Goal: Task Accomplishment & Management: Manage account settings

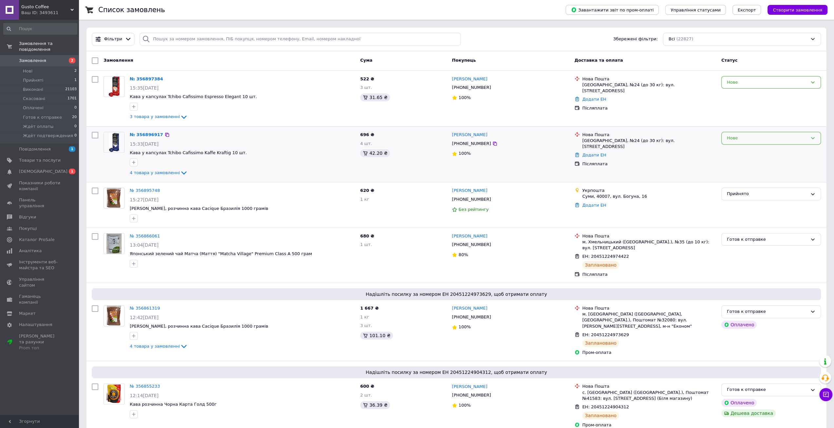
click at [763, 138] on div "Нове" at bounding box center [767, 138] width 81 height 7
click at [758, 149] on li "Прийнято" at bounding box center [771, 152] width 99 height 12
click at [748, 83] on div "Нове" at bounding box center [767, 82] width 81 height 7
click at [748, 96] on li "Прийнято" at bounding box center [771, 96] width 99 height 12
click at [180, 170] on icon at bounding box center [184, 173] width 8 height 8
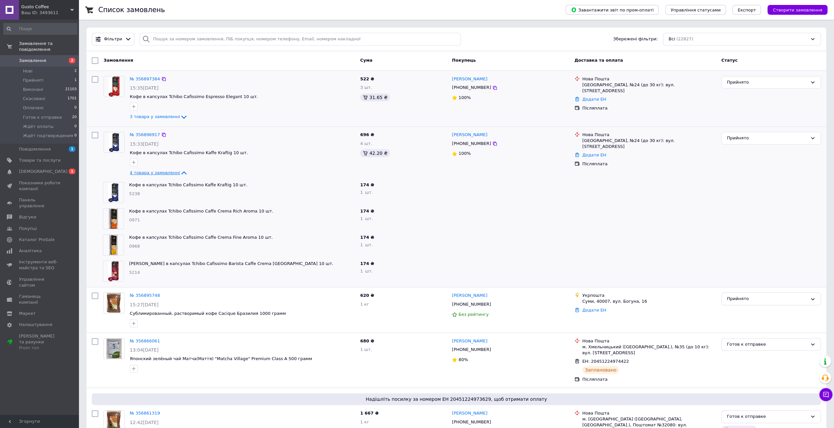
click at [180, 170] on icon at bounding box center [184, 173] width 8 height 8
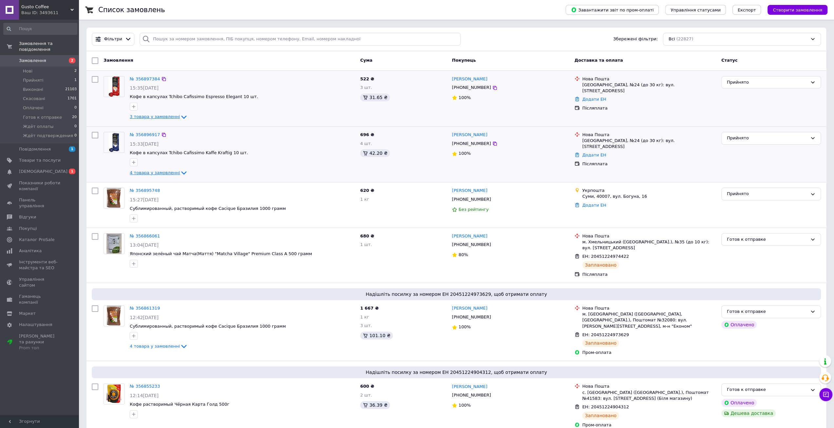
click at [180, 116] on icon at bounding box center [184, 117] width 8 height 8
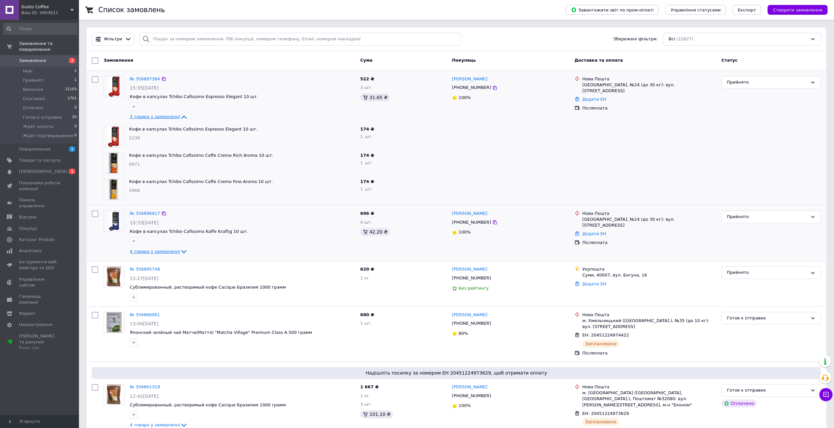
click at [181, 116] on icon at bounding box center [183, 116] width 5 height 3
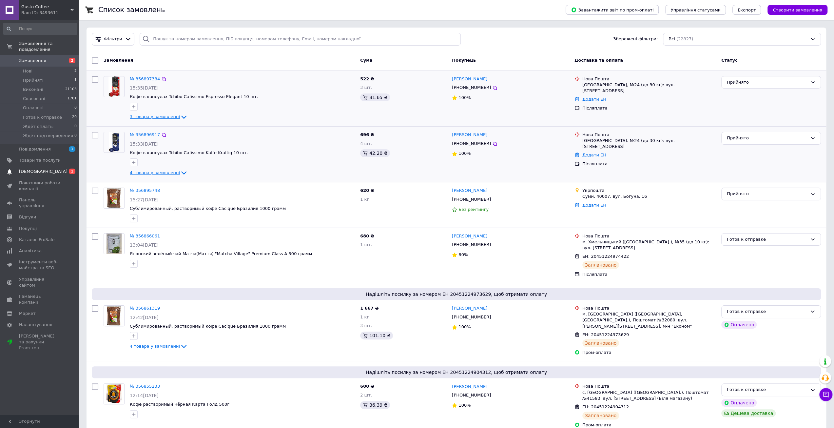
click at [42, 168] on span "[DEMOGRAPHIC_DATA]" at bounding box center [43, 171] width 48 height 6
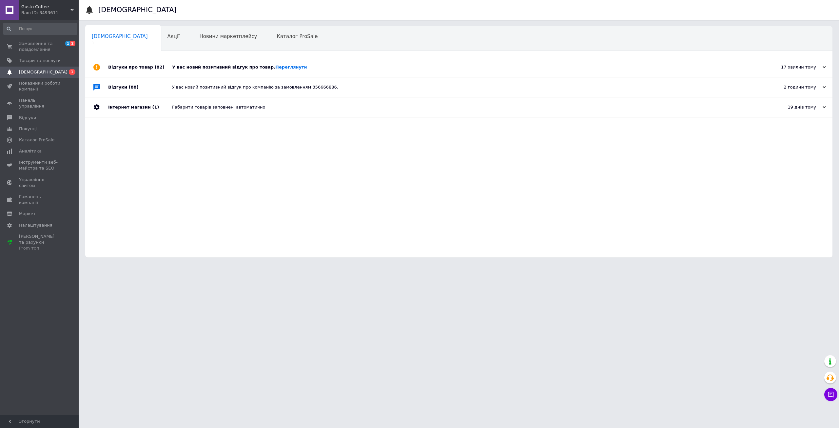
click at [190, 68] on div "У вас новий позитивний відгук про товар. Переглянути" at bounding box center [466, 67] width 588 height 6
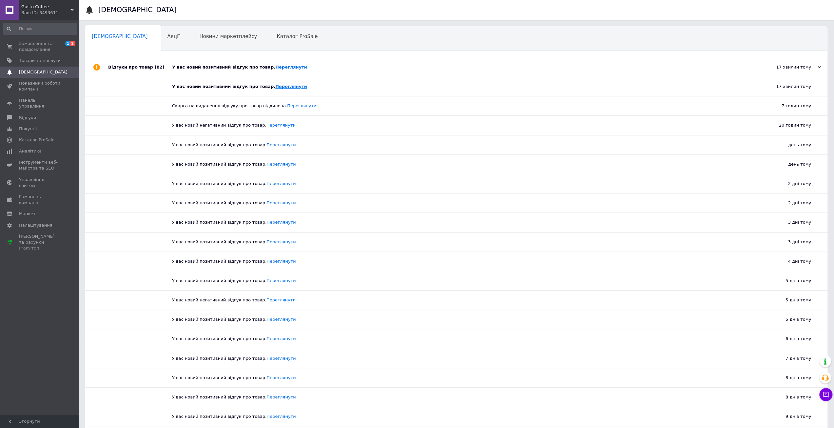
click at [283, 86] on link "Переглянути" at bounding box center [291, 86] width 32 height 5
click at [38, 44] on span "Замовлення та повідомлення" at bounding box center [40, 47] width 42 height 12
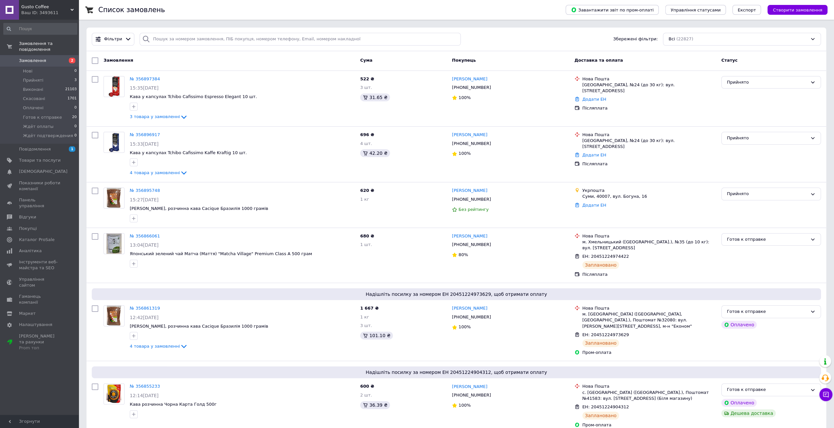
click at [37, 58] on span "Замовлення" at bounding box center [32, 61] width 27 height 6
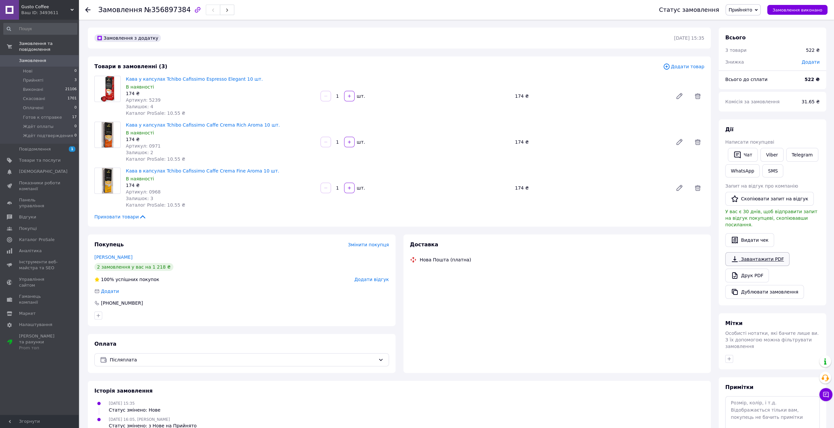
click at [754, 266] on link "Завантажити PDF" at bounding box center [757, 259] width 64 height 14
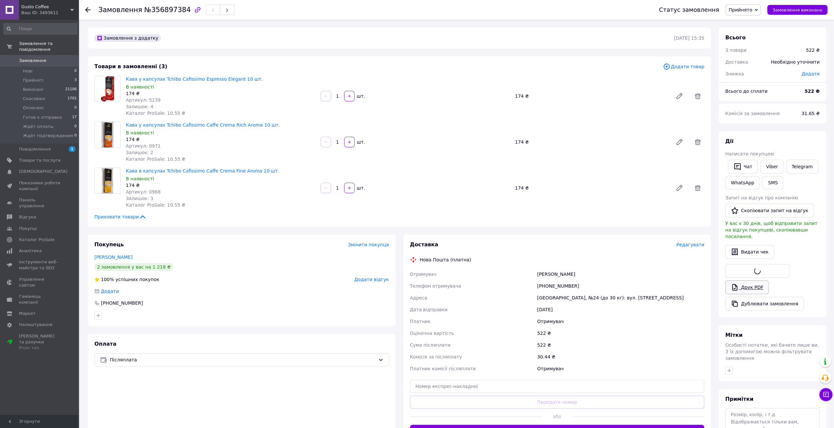
click at [751, 280] on link "Друк PDF" at bounding box center [747, 287] width 44 height 14
click at [45, 58] on span "Замовлення" at bounding box center [40, 61] width 42 height 6
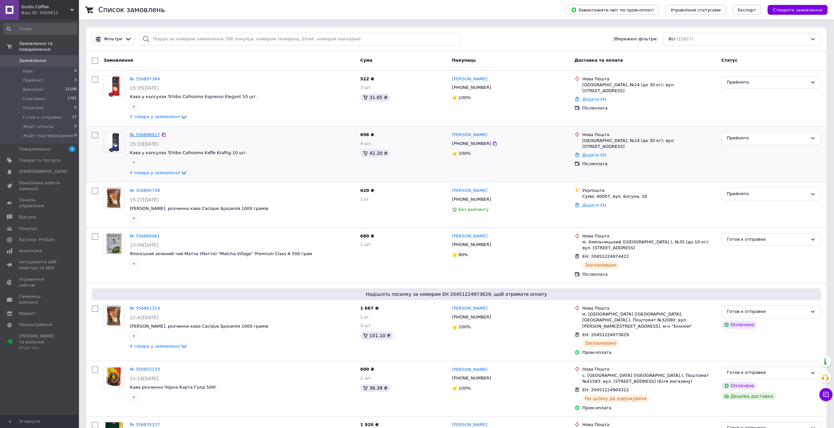
click at [149, 134] on link "№ 356896917" at bounding box center [145, 134] width 30 height 5
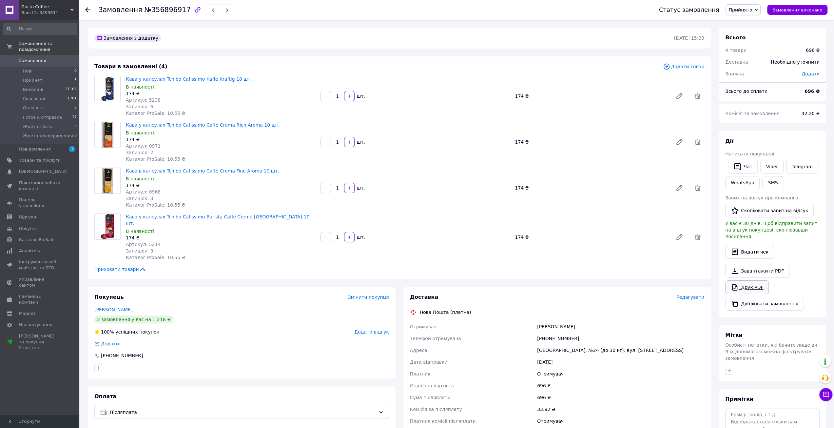
click at [752, 280] on link "Друк PDF" at bounding box center [747, 287] width 44 height 14
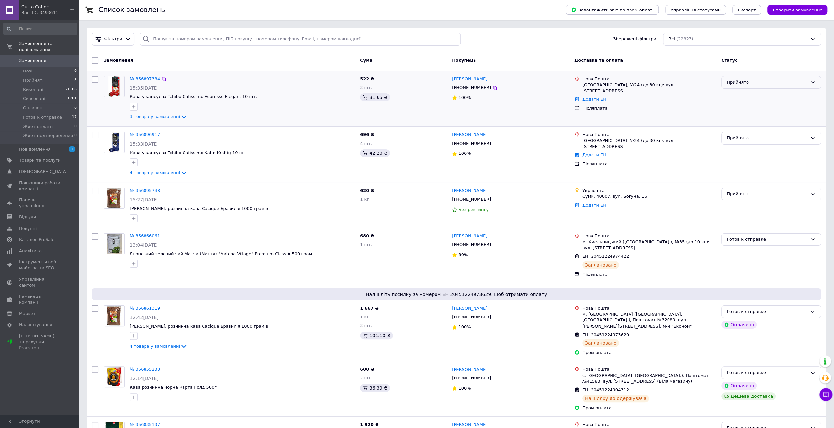
click at [771, 84] on div "Прийнято" at bounding box center [767, 82] width 81 height 7
click at [771, 106] on li "Скасовано" at bounding box center [771, 108] width 99 height 12
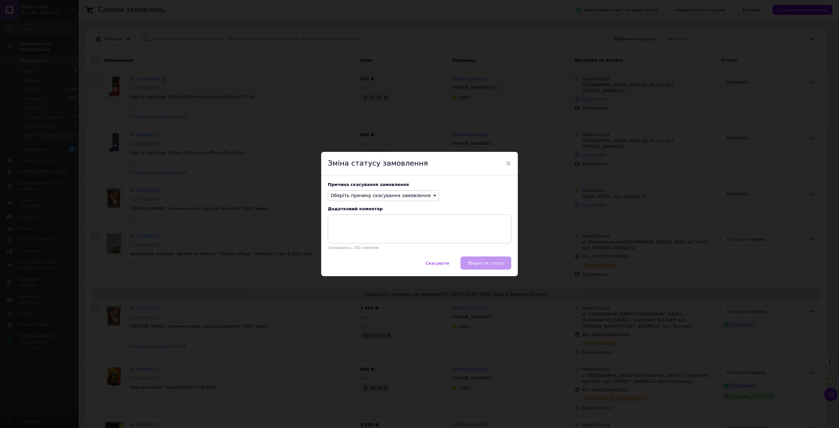
click at [400, 195] on span "Оберіть причину скасування замовлення" at bounding box center [381, 195] width 100 height 5
click at [373, 243] on li "Замовлення-дублікат" at bounding box center [383, 245] width 111 height 9
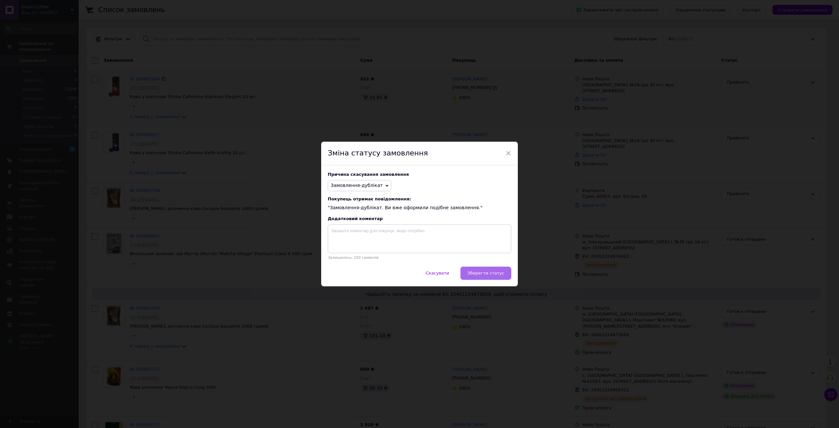
click at [484, 274] on span "Зберегти статус" at bounding box center [485, 272] width 37 height 5
